Goal: Information Seeking & Learning: Learn about a topic

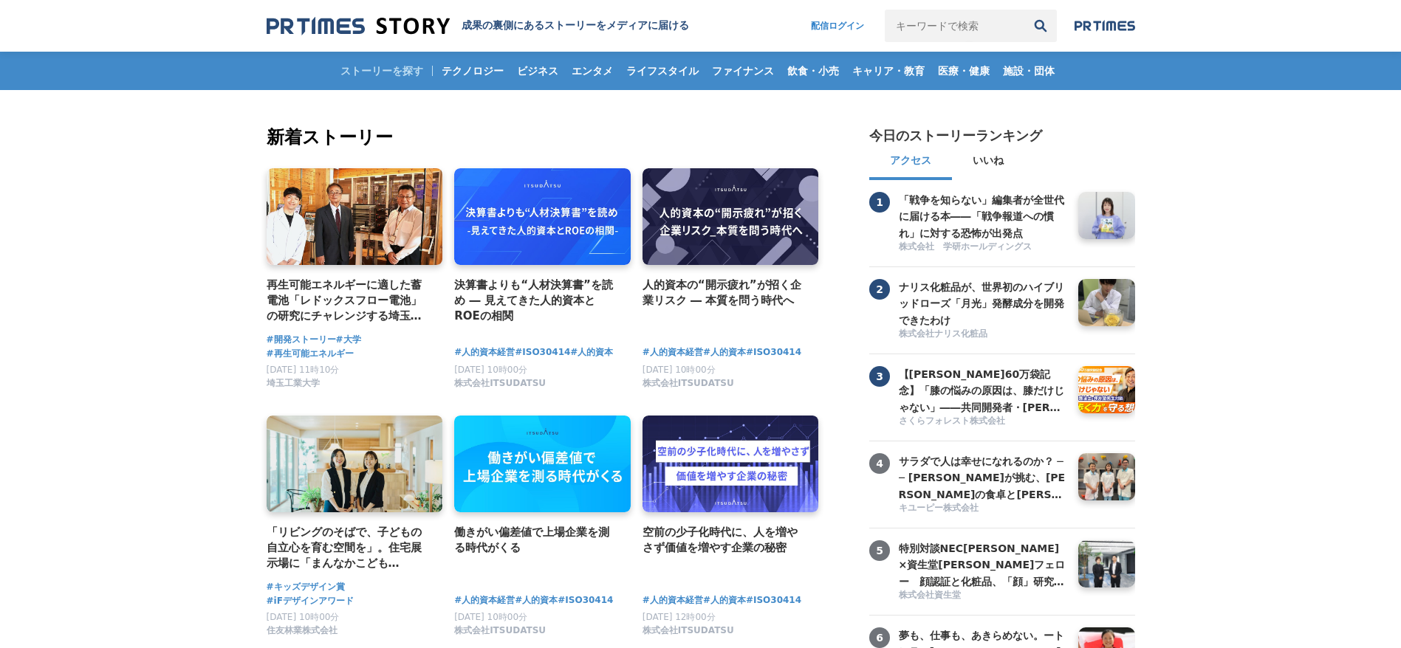
click at [961, 8] on header "成果の裏側にあるストーリーをメディアに届ける 配信ログイン 検索履歴 全て削除" at bounding box center [700, 26] width 1401 height 52
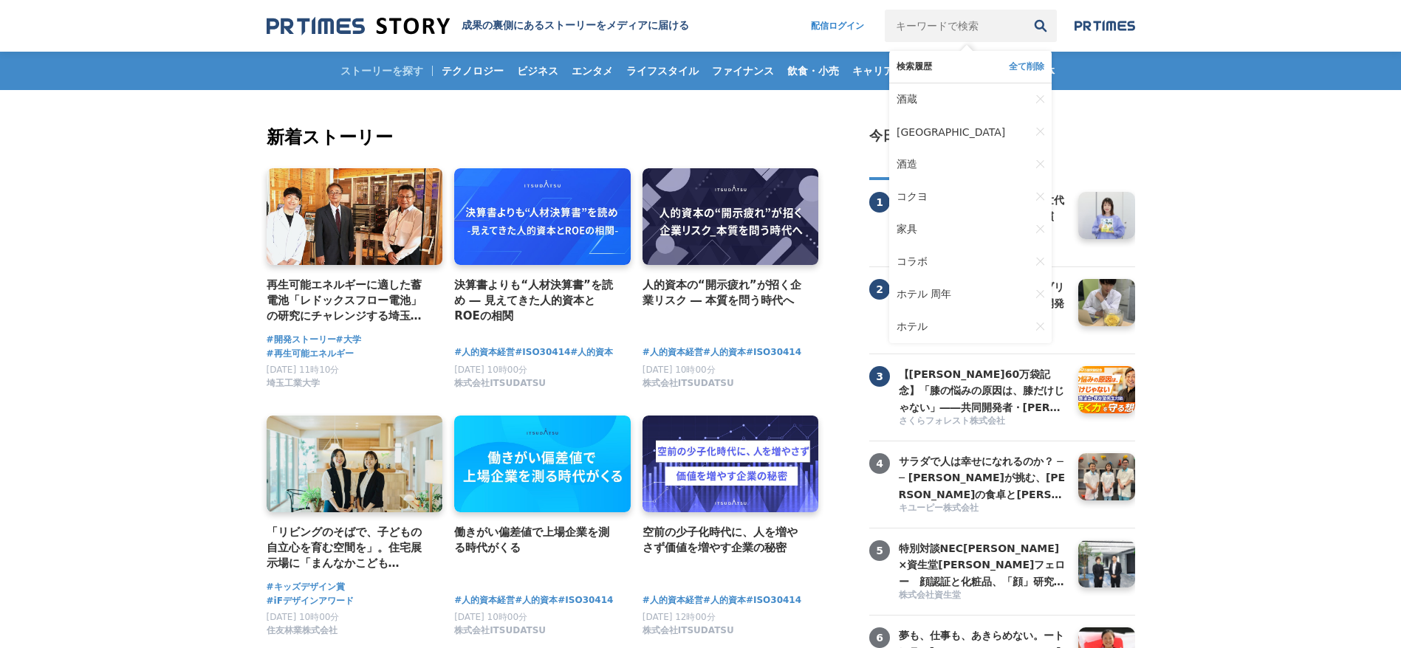
click at [949, 30] on input "キーワードで検索" at bounding box center [955, 26] width 140 height 32
type input "酒造"
click at [1024, 10] on button "検索" at bounding box center [1040, 26] width 32 height 32
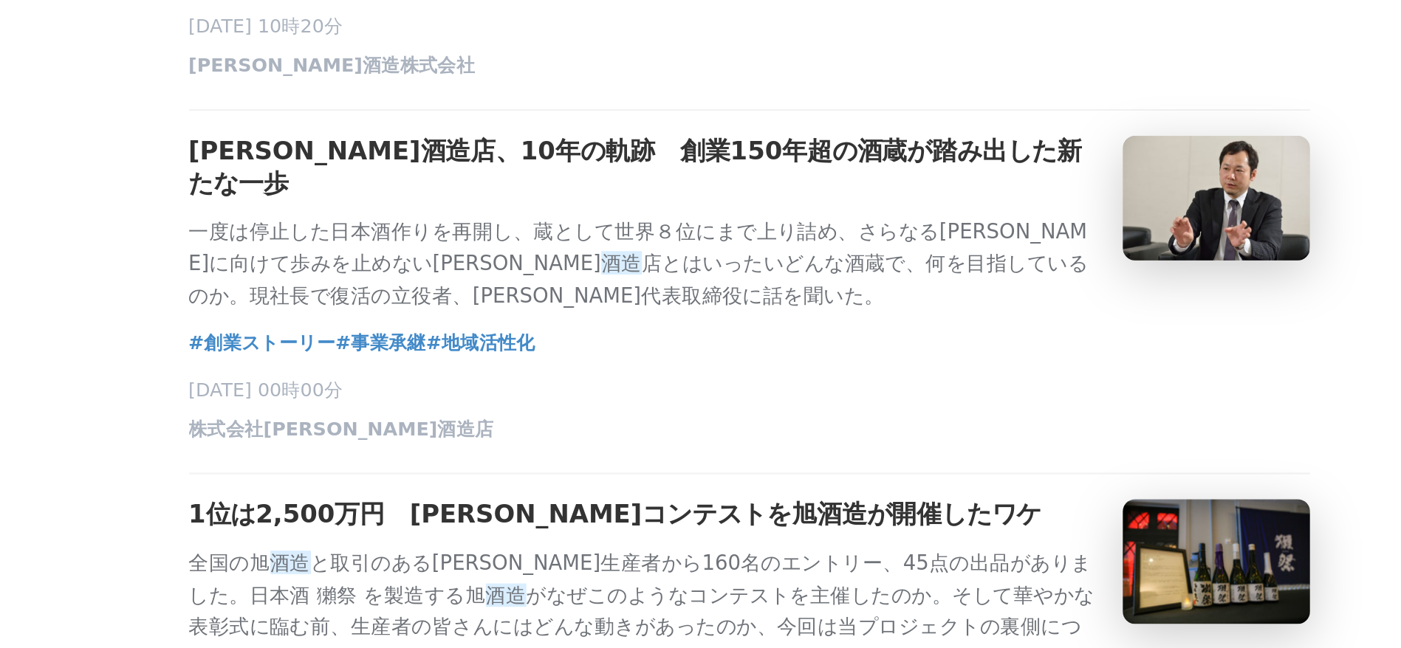
scroll to position [1406, 0]
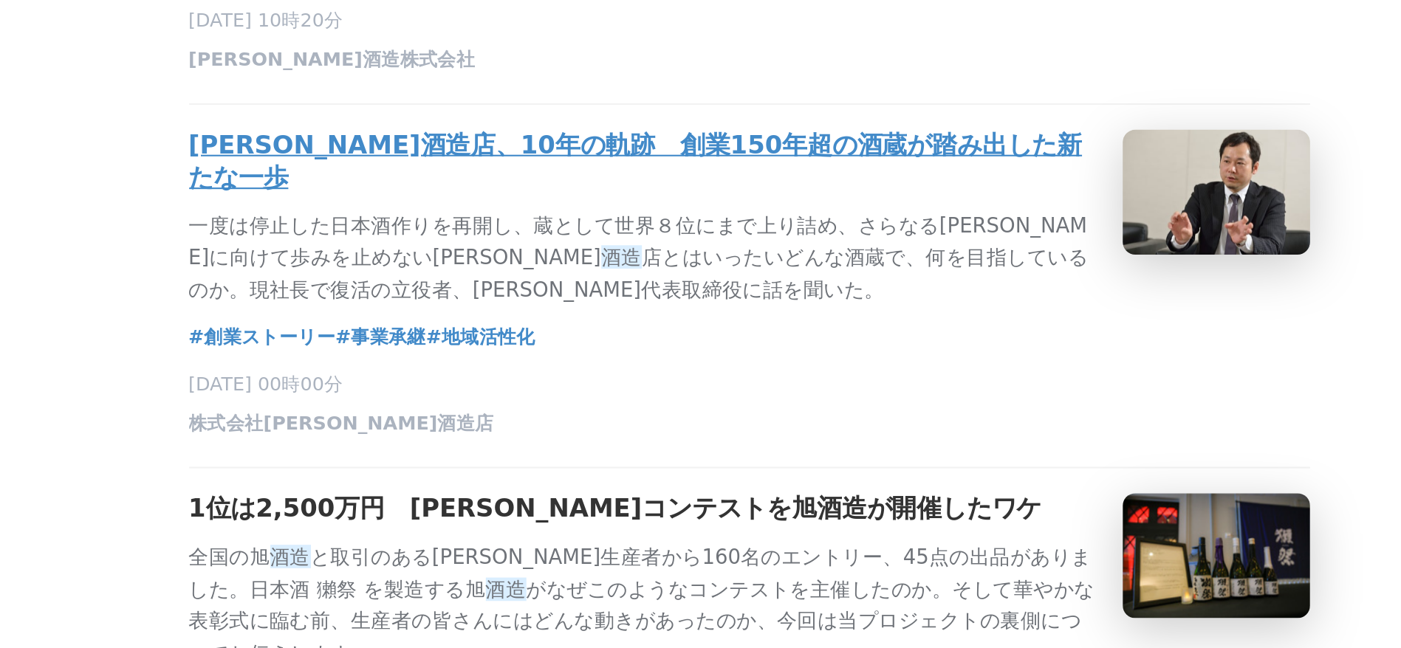
click at [546, 402] on h3 "瀬戸酒造店、10年の軌跡　創業150年超の酒蔵が踏み出した新たな一歩" at bounding box center [651, 417] width 430 height 31
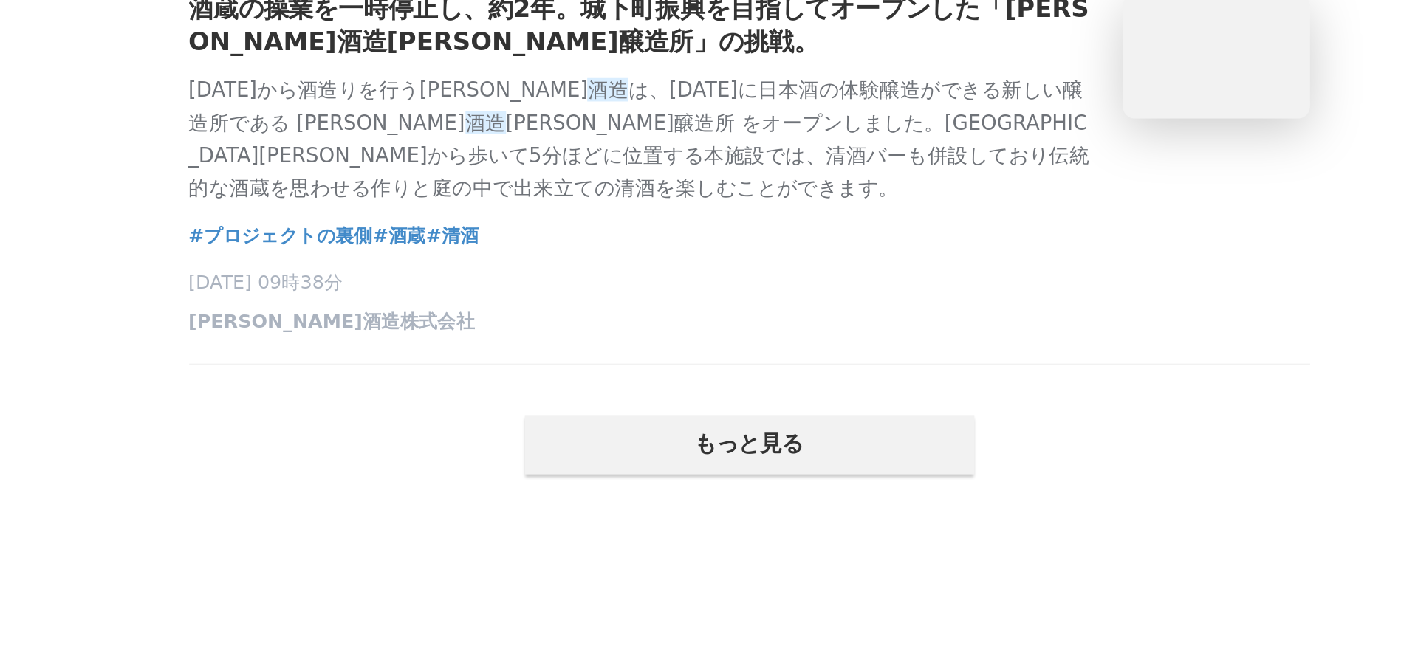
scroll to position [3136, 0]
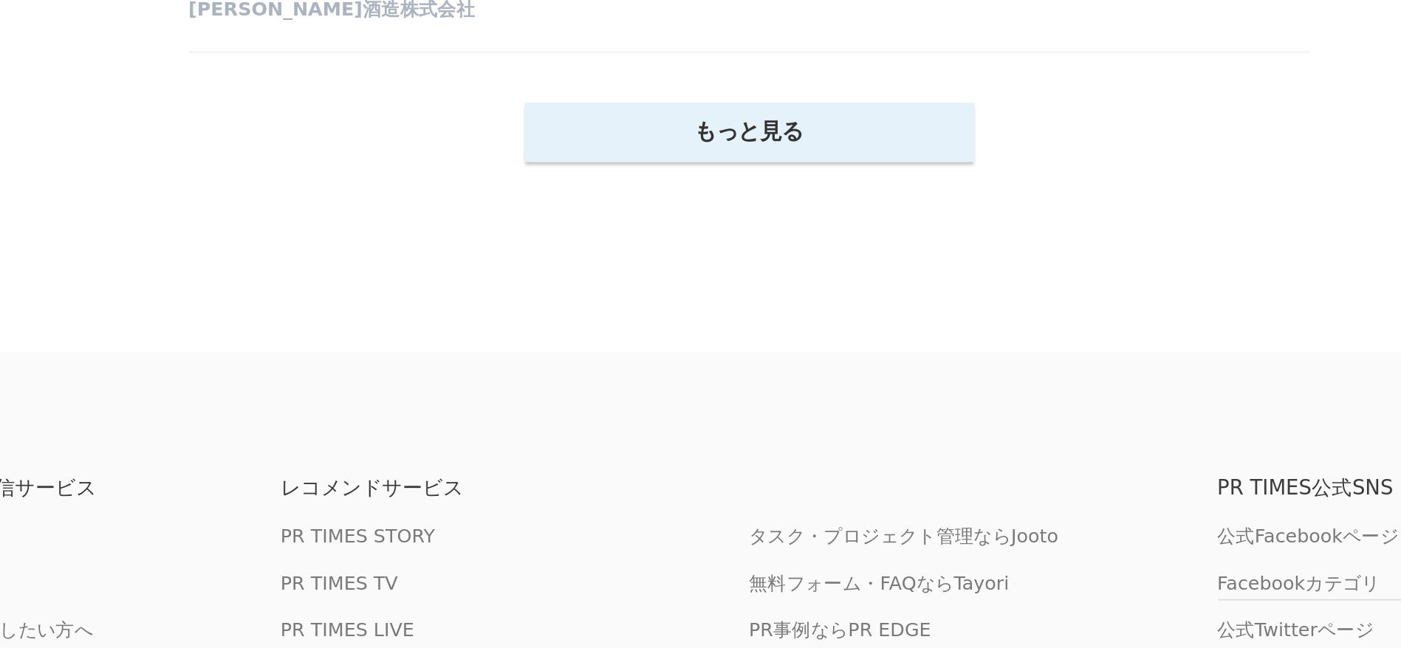
click at [686, 339] on button "もっと見る" at bounding box center [700, 325] width 213 height 28
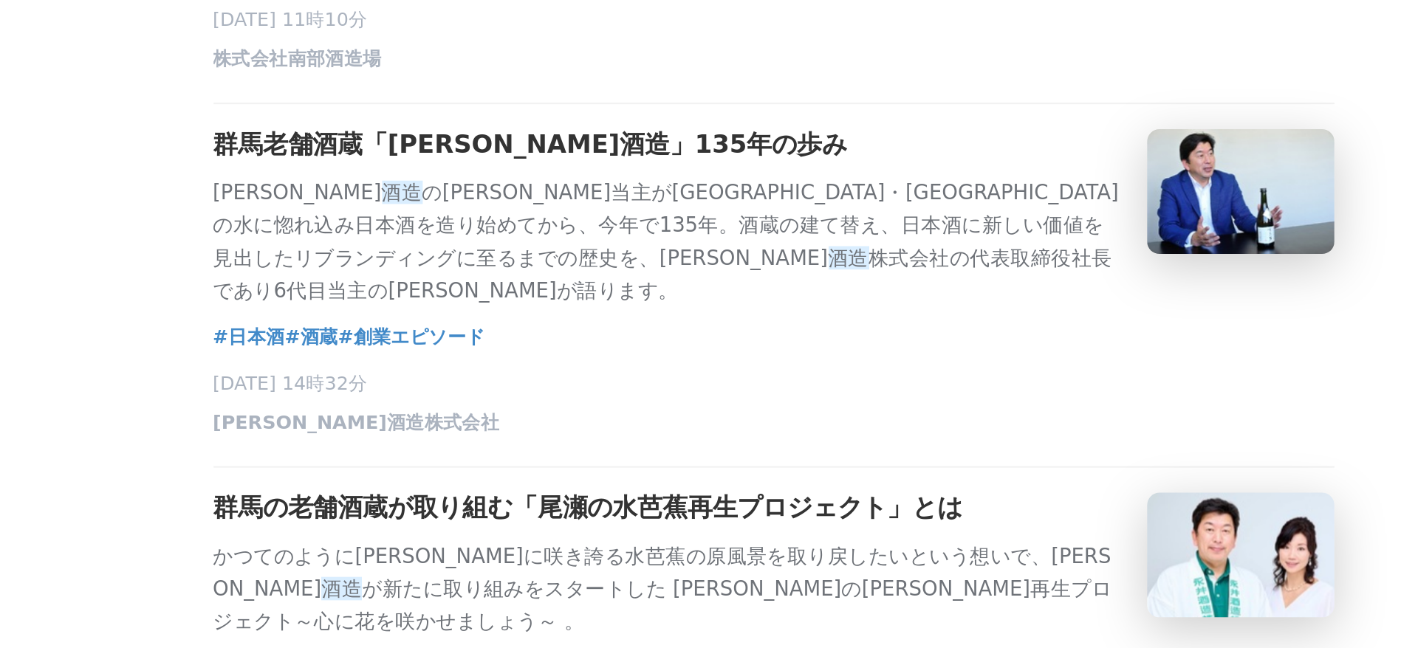
scroll to position [943, 0]
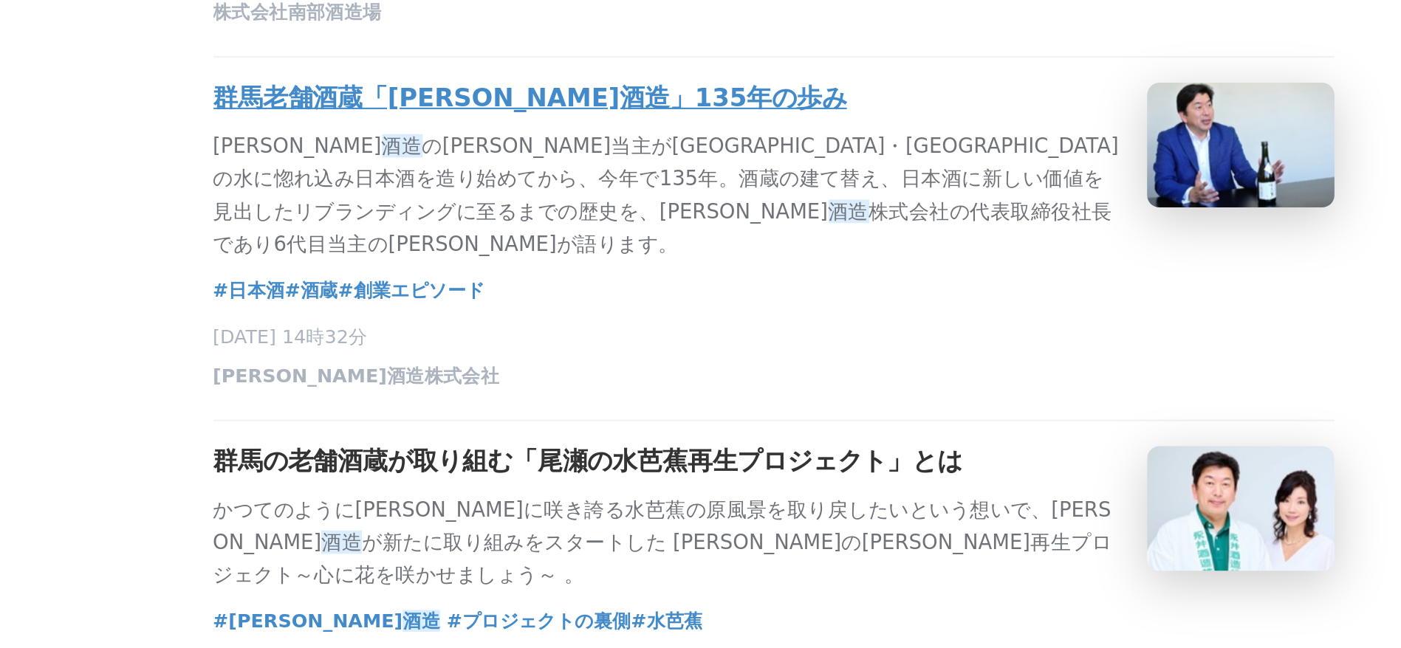
click at [559, 396] on h3 "群馬老舗酒蔵「永井酒造」135年の歩み" at bounding box center [586, 388] width 300 height 16
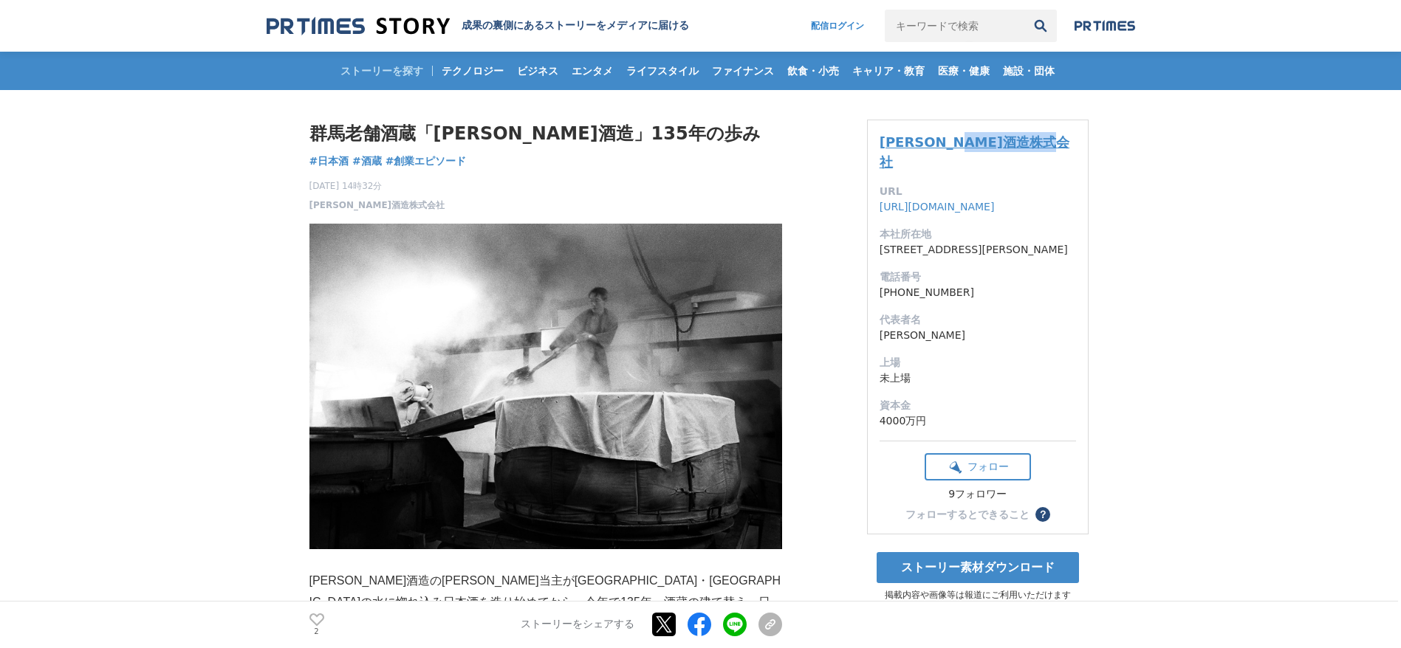
drag, startPoint x: 993, startPoint y: 134, endPoint x: 885, endPoint y: 137, distance: 107.8
click at [885, 137] on h3 "永井酒造株式会社" at bounding box center [977, 152] width 196 height 40
copy link "永井酒造株式会社"
click at [339, 29] on img at bounding box center [358, 26] width 183 height 20
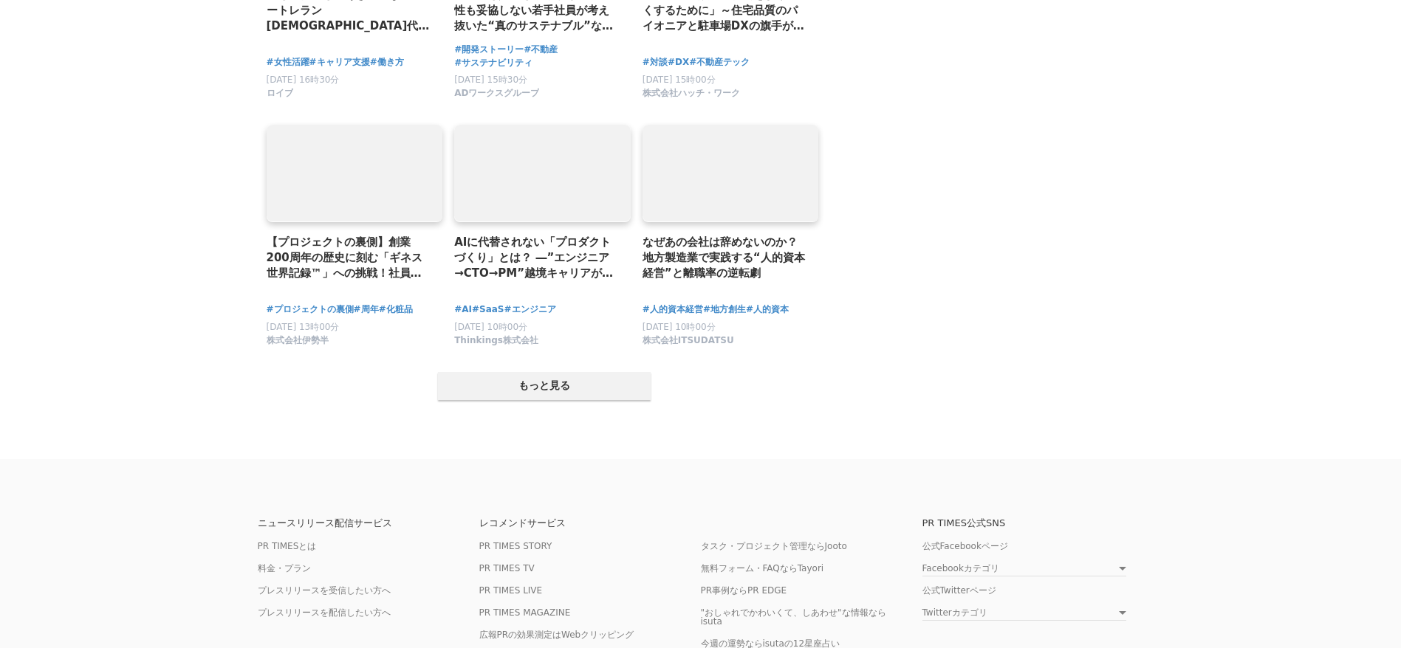
scroll to position [2917, 0]
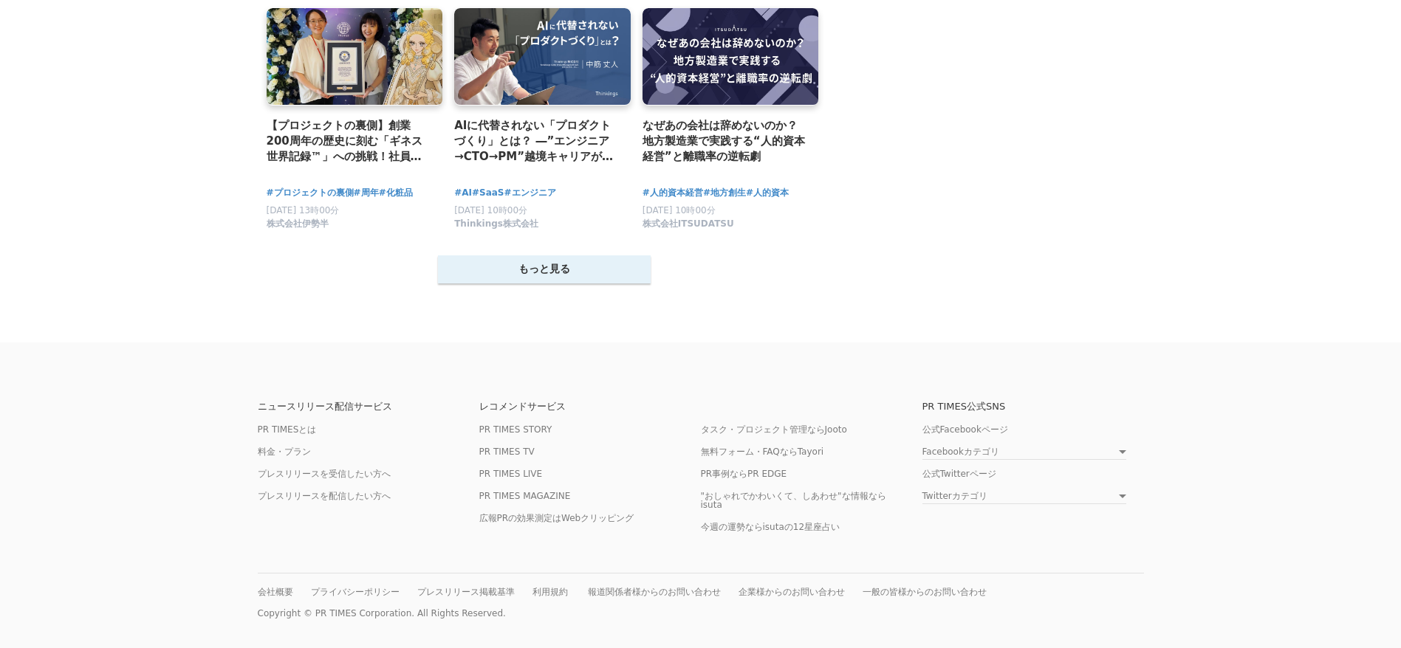
click at [545, 272] on button "もっと見る" at bounding box center [544, 269] width 213 height 28
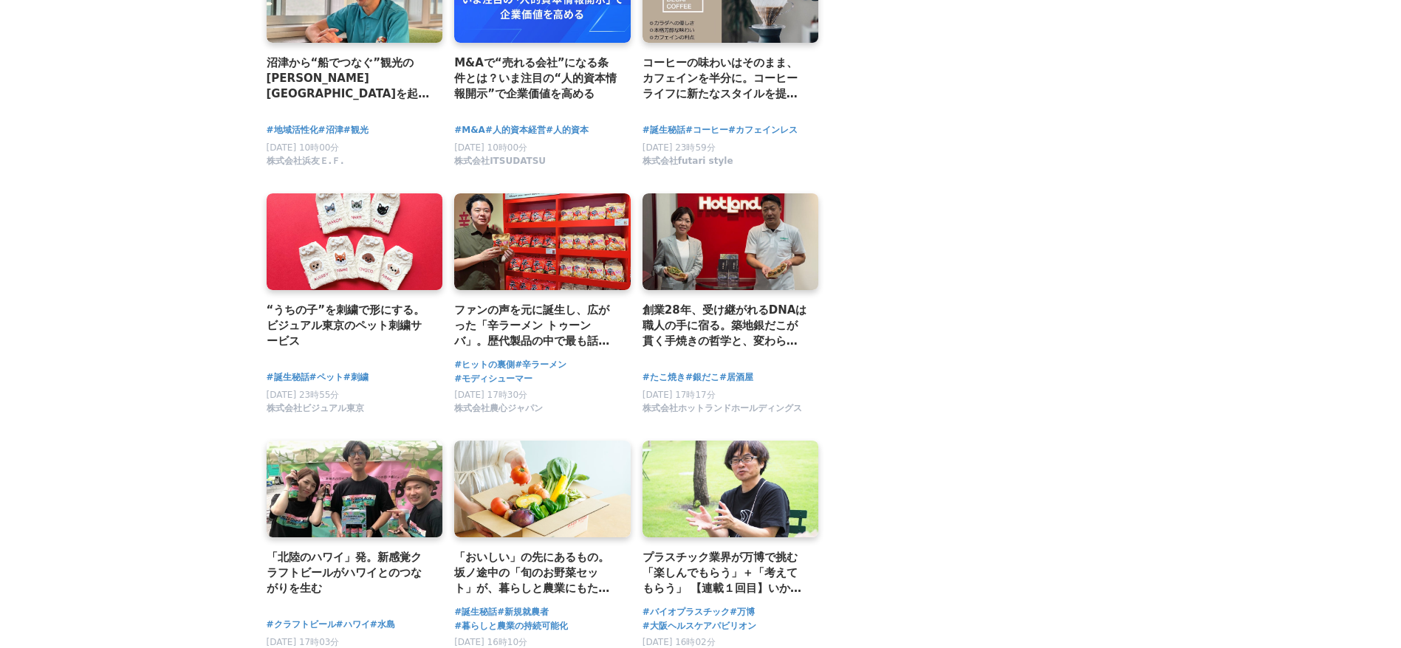
scroll to position [4025, 0]
